Goal: Task Accomplishment & Management: Use online tool/utility

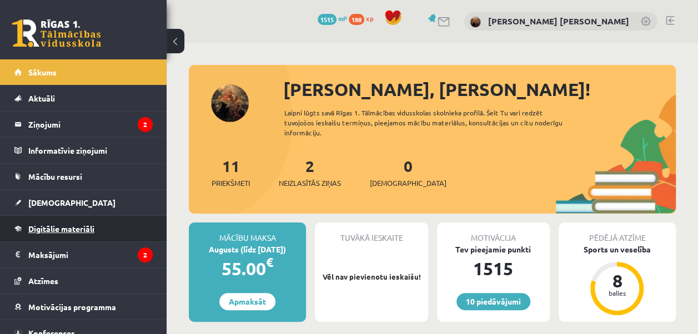
click at [47, 231] on span "Digitālie materiāli" at bounding box center [61, 229] width 66 height 10
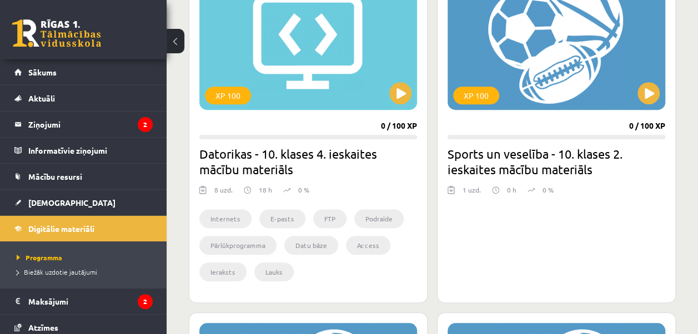
scroll to position [279, 0]
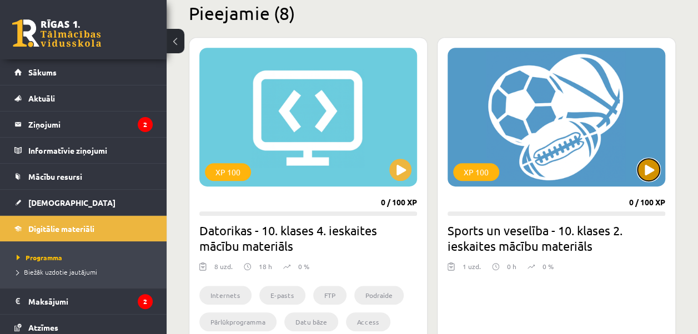
click at [652, 171] on button at bounding box center [649, 170] width 22 height 22
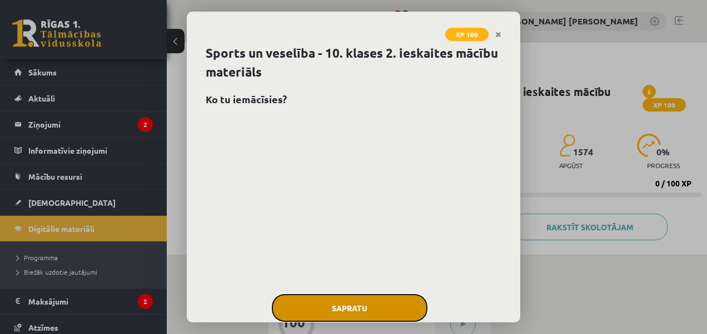
click at [363, 308] on button "Sapratu" at bounding box center [350, 308] width 156 height 28
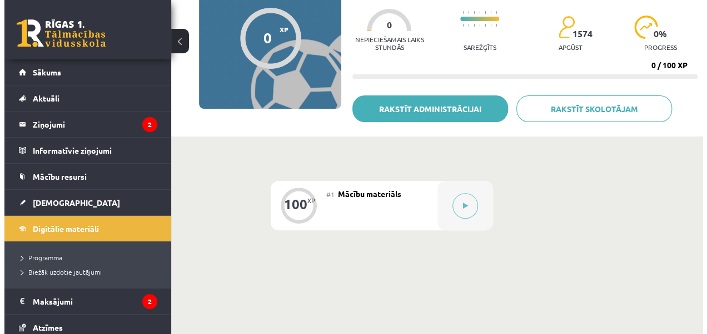
scroll to position [129, 0]
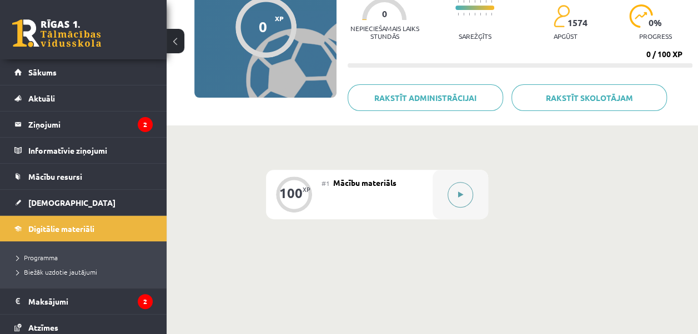
click at [464, 200] on button at bounding box center [461, 195] width 26 height 26
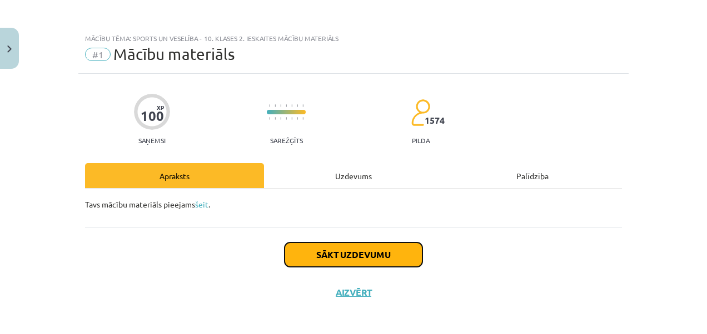
click at [350, 261] on button "Sākt uzdevumu" at bounding box center [353, 255] width 138 height 24
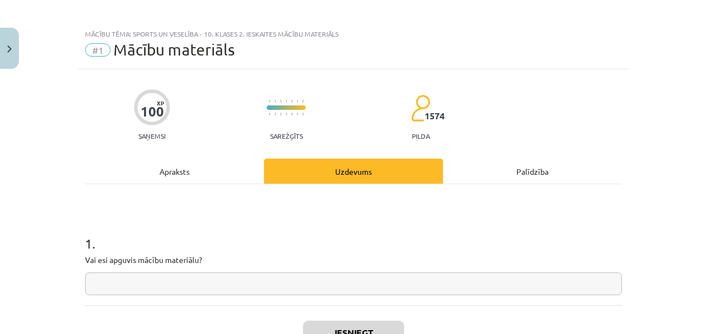
scroll to position [87, 0]
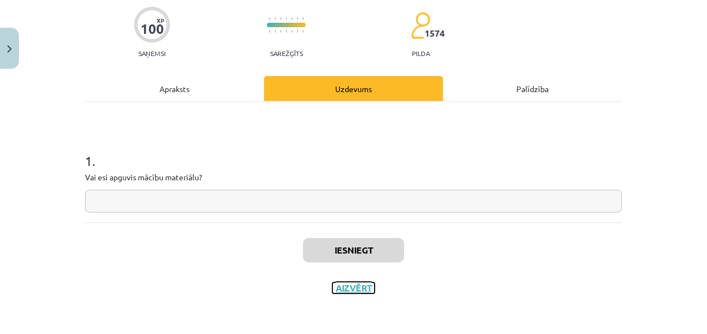
click at [351, 289] on button "Aizvērt" at bounding box center [353, 288] width 42 height 11
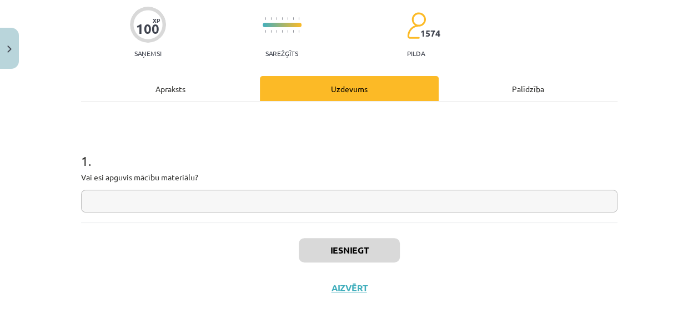
click at [467, 194] on button at bounding box center [461, 195] width 26 height 26
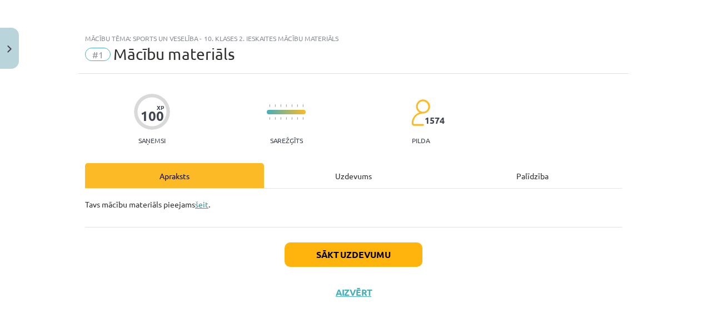
click at [203, 207] on link "šeit" at bounding box center [201, 204] width 13 height 10
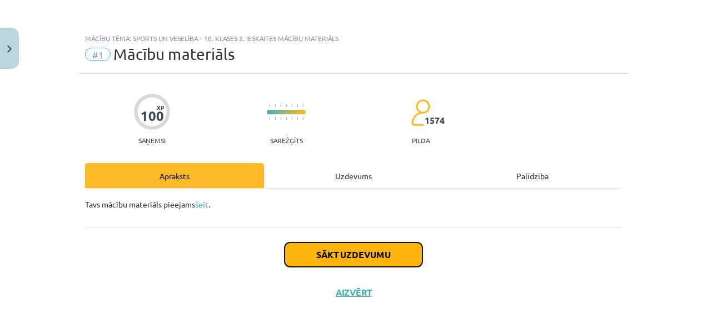
click at [328, 259] on button "Sākt uzdevumu" at bounding box center [353, 255] width 138 height 24
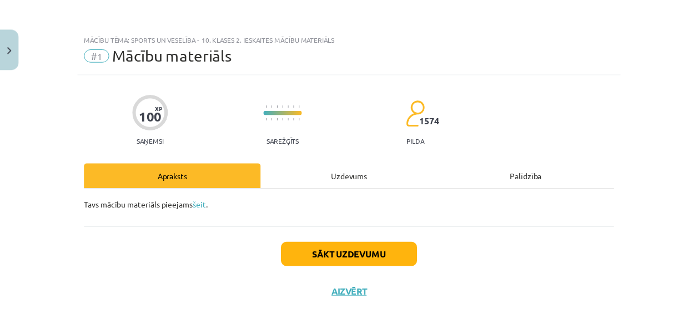
scroll to position [4, 0]
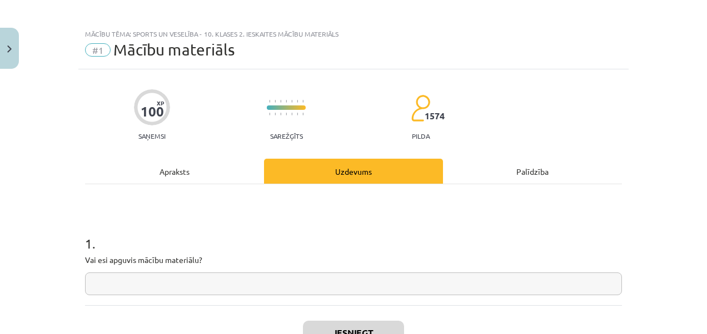
click at [136, 283] on input "text" at bounding box center [353, 284] width 537 height 23
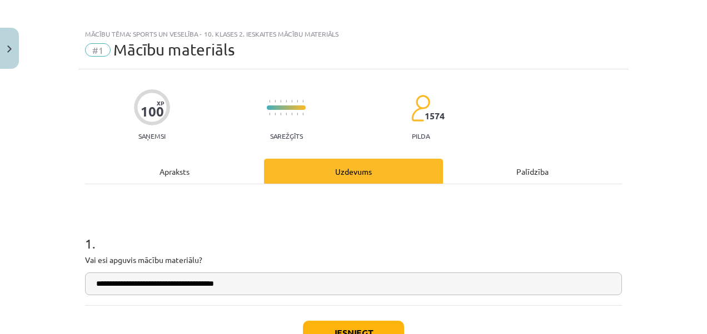
type input "**********"
click at [325, 324] on button "Iesniegt" at bounding box center [353, 333] width 101 height 24
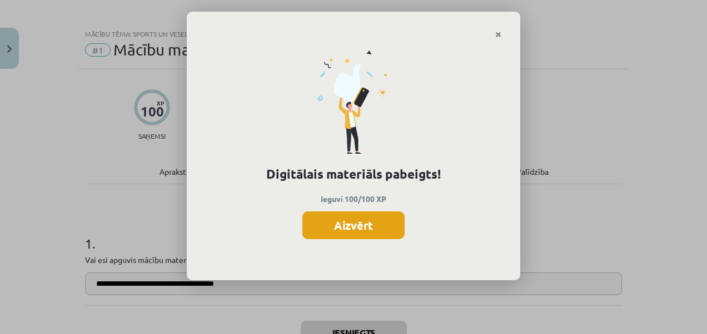
click at [349, 233] on button "Aizvērt" at bounding box center [353, 226] width 102 height 28
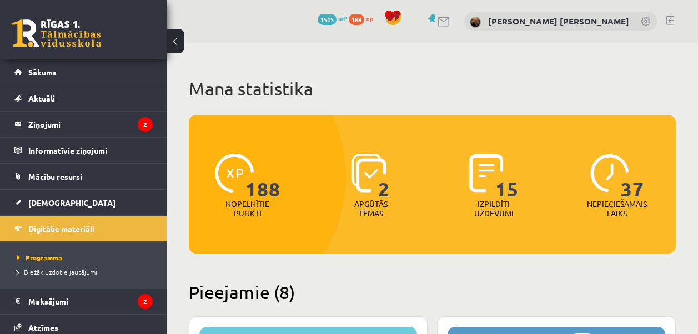
scroll to position [279, 0]
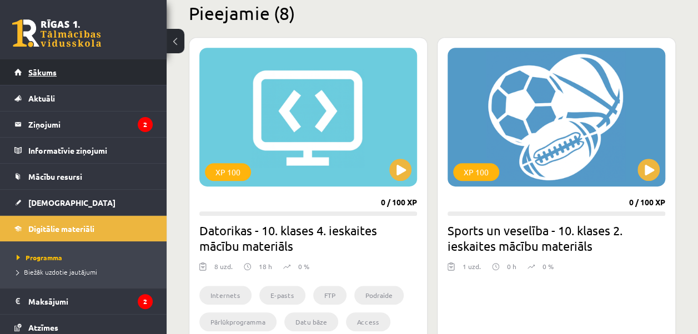
click at [36, 77] on link "Sākums" at bounding box center [83, 72] width 138 height 26
